Goal: Communication & Community: Connect with others

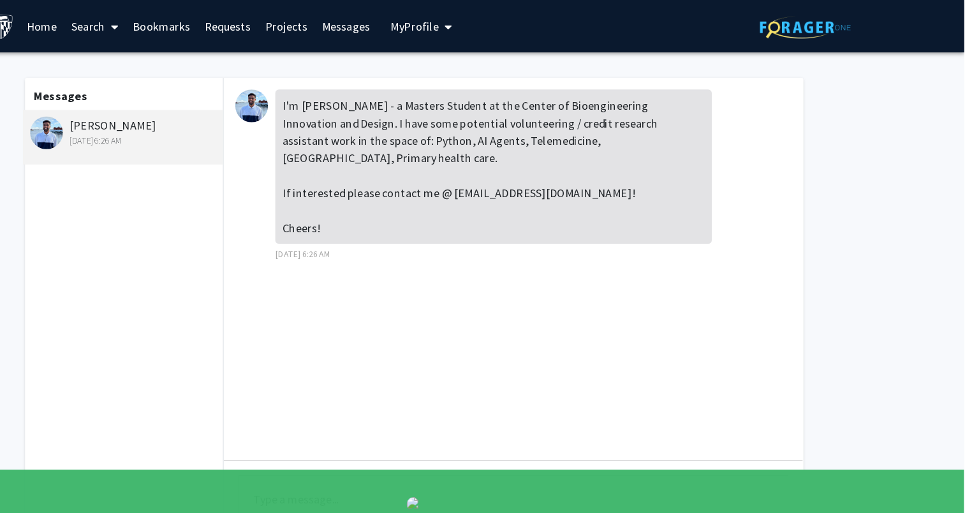
click at [418, 26] on link "Messages" at bounding box center [422, 23] width 55 height 45
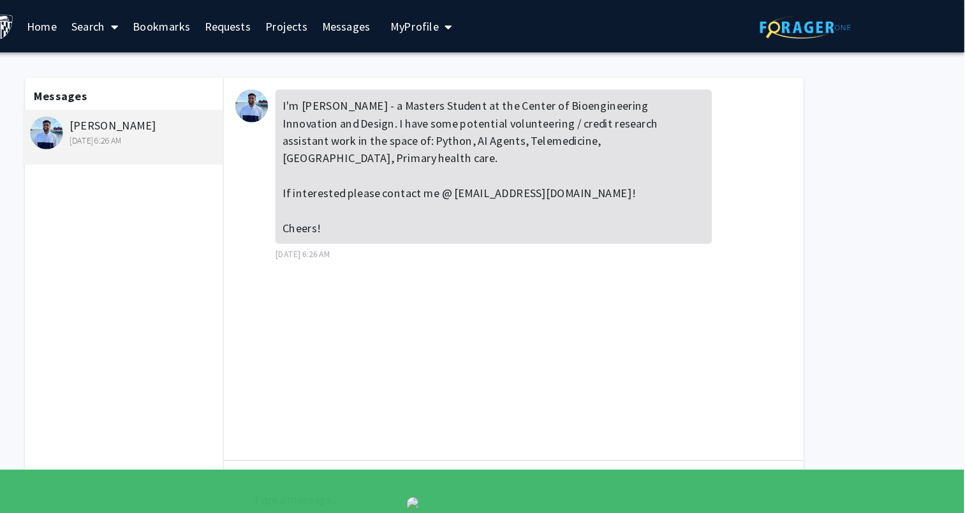
click at [418, 26] on link "Messages" at bounding box center [422, 23] width 55 height 45
click at [480, 24] on span "My Profile" at bounding box center [483, 23] width 43 height 13
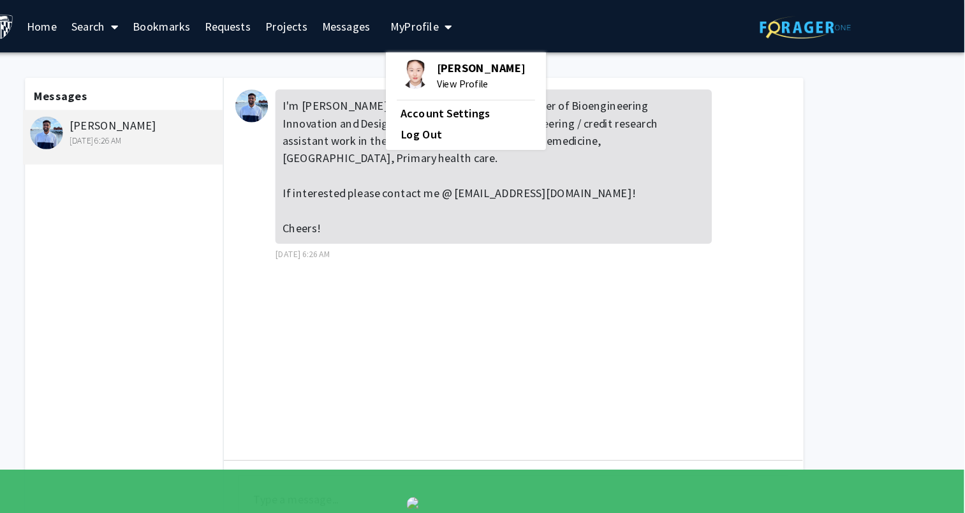
click at [418, 20] on link "Messages" at bounding box center [422, 23] width 55 height 45
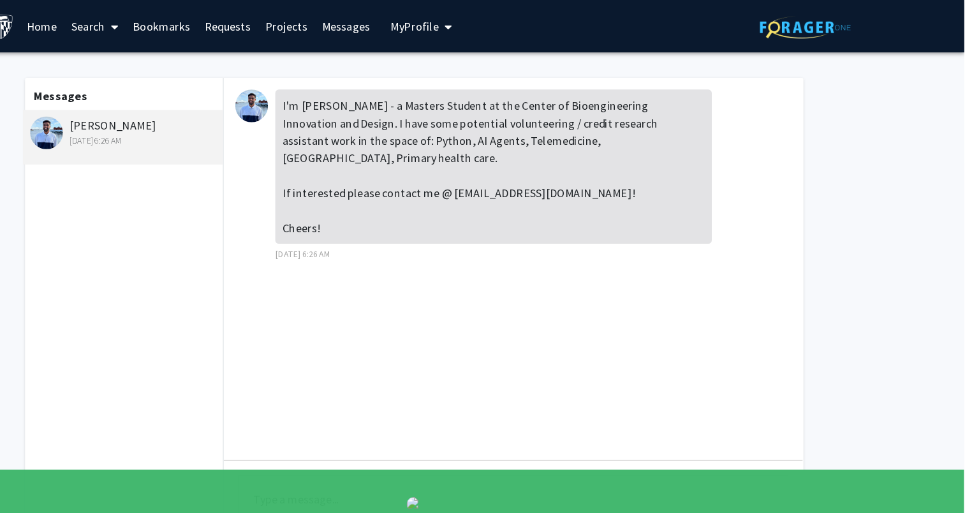
click at [351, 20] on link "Projects" at bounding box center [371, 23] width 50 height 45
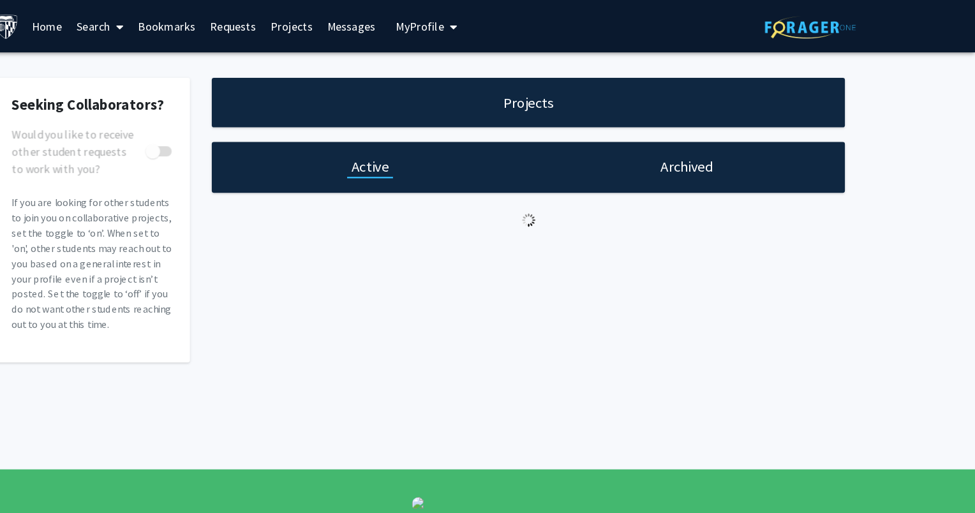
click at [351, 20] on link "Projects" at bounding box center [376, 23] width 50 height 45
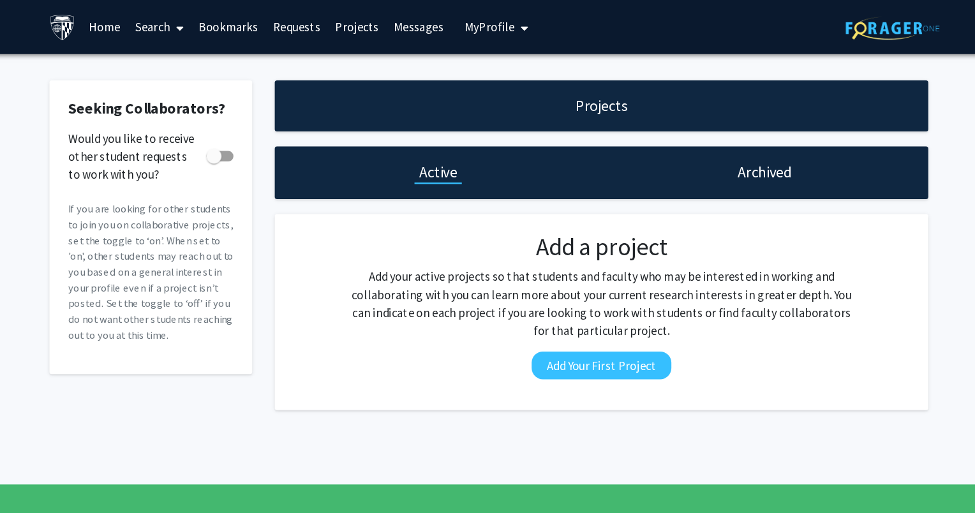
drag, startPoint x: 428, startPoint y: 96, endPoint x: 515, endPoint y: 52, distance: 97.6
click at [515, 52] on div "Seeking Collaborators? Would you like to receive other student requests to work…" at bounding box center [487, 211] width 975 height 331
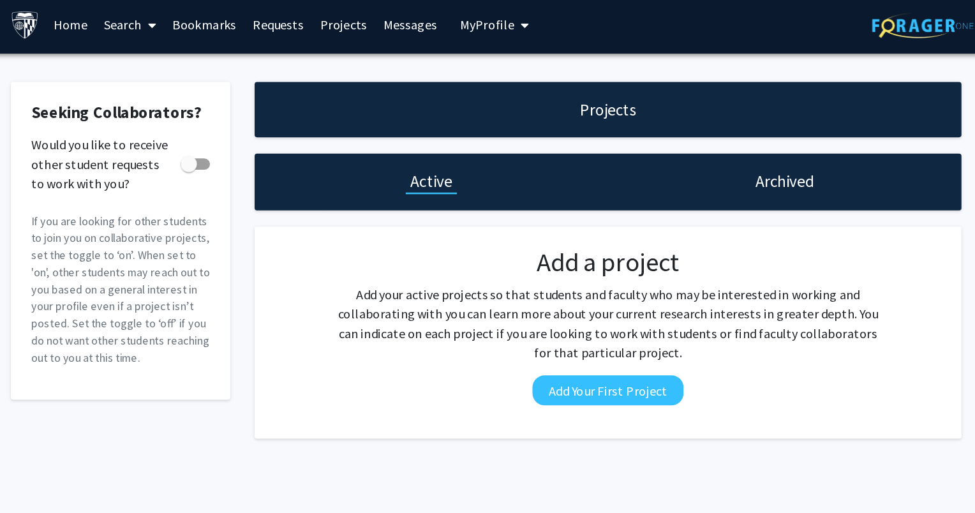
click at [423, 13] on link "Messages" at bounding box center [428, 23] width 55 height 45
